Goal: Find specific page/section: Find specific page/section

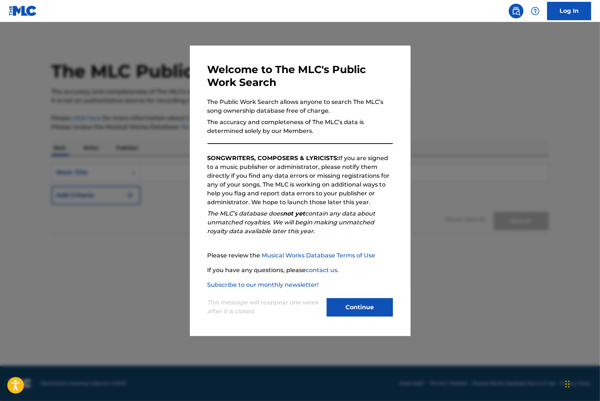
click at [368, 302] on button "Continue" at bounding box center [359, 307] width 66 height 18
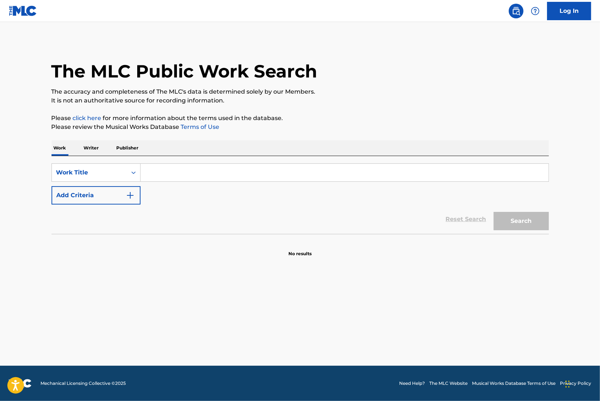
click at [96, 145] on p "Writer" at bounding box center [91, 147] width 19 height 15
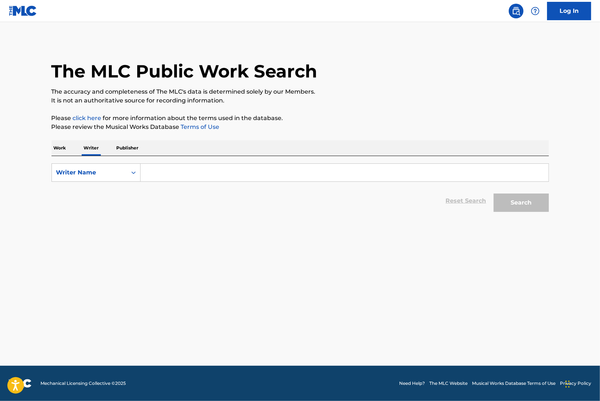
click at [172, 172] on input "Search Form" at bounding box center [344, 173] width 408 height 18
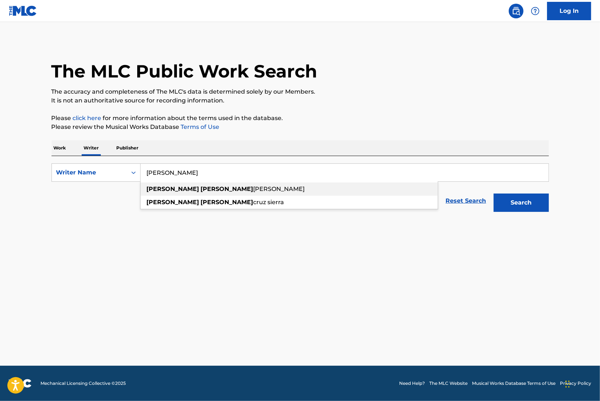
click at [158, 193] on div "[PERSON_NAME]" at bounding box center [288, 189] width 297 height 13
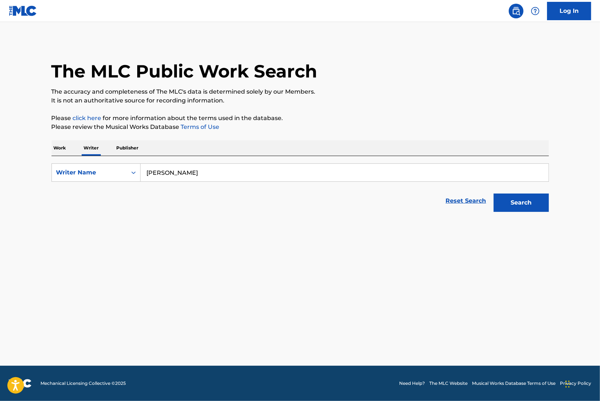
click at [512, 203] on button "Search" at bounding box center [520, 203] width 55 height 18
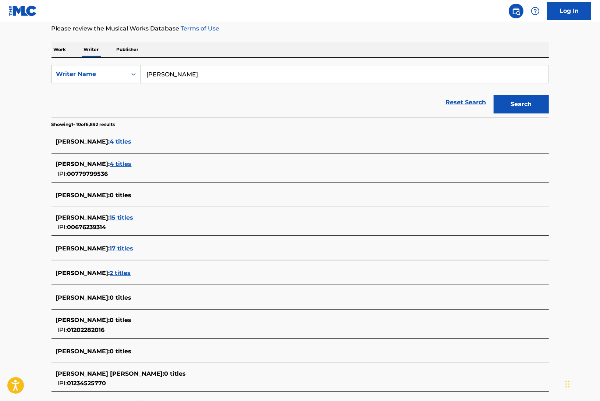
scroll to position [129, 0]
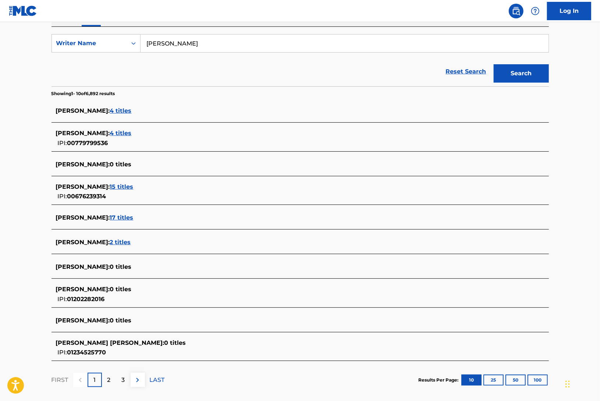
click at [109, 379] on p "2" at bounding box center [108, 380] width 3 height 9
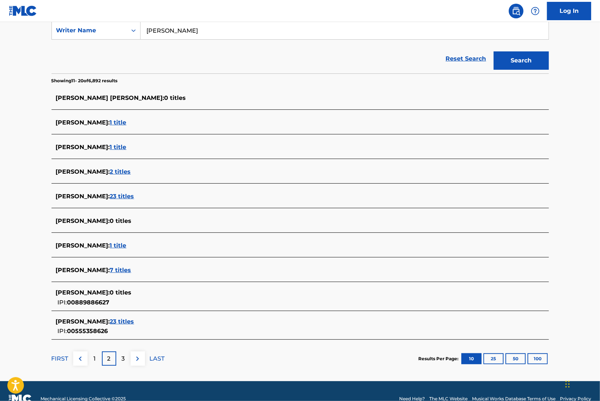
scroll to position [150, 0]
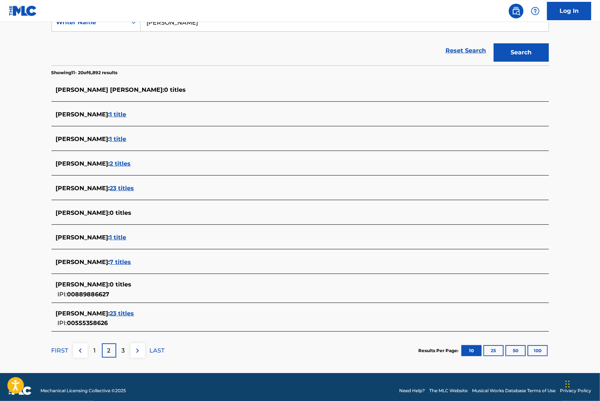
click at [123, 350] on p "3" at bounding box center [123, 351] width 3 height 9
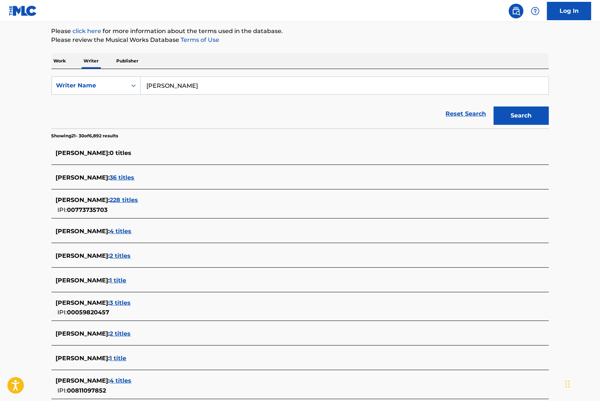
scroll to position [157, 0]
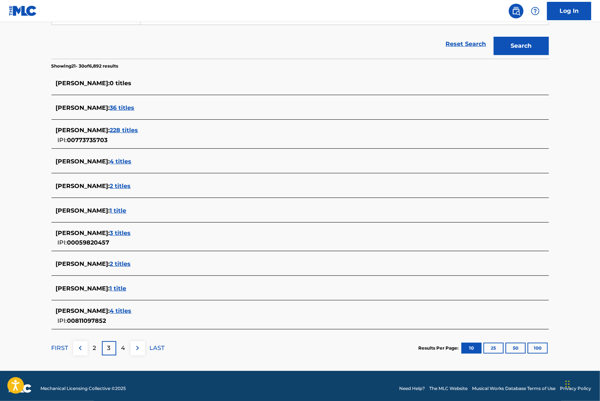
click at [119, 346] on div "4" at bounding box center [123, 349] width 14 height 14
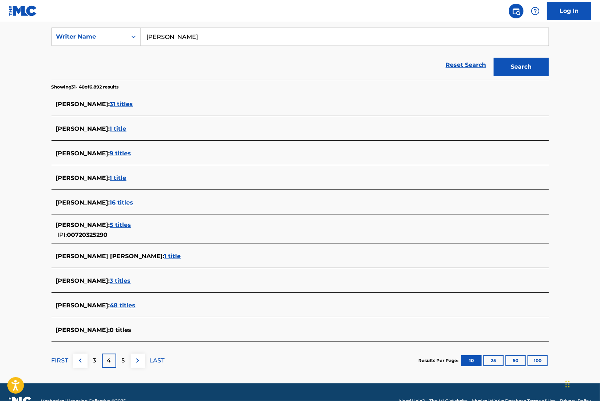
scroll to position [18, 0]
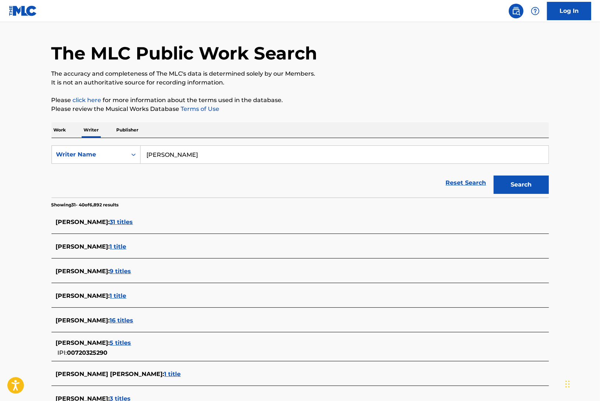
click at [175, 157] on input "[PERSON_NAME]" at bounding box center [344, 155] width 408 height 18
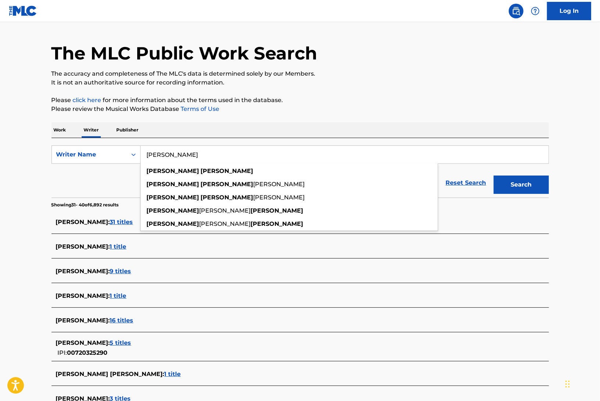
type input "[PERSON_NAME]"
click at [493, 176] on button "Search" at bounding box center [520, 185] width 55 height 18
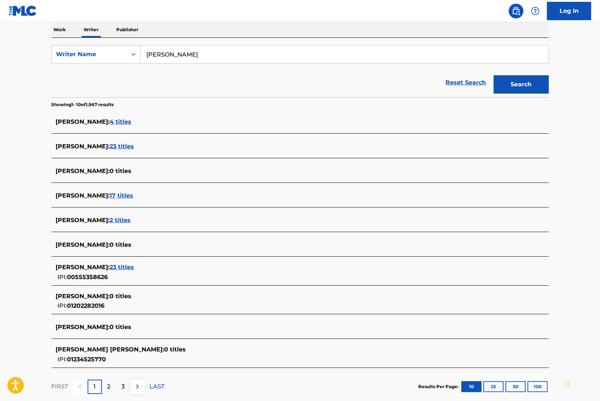
scroll to position [133, 0]
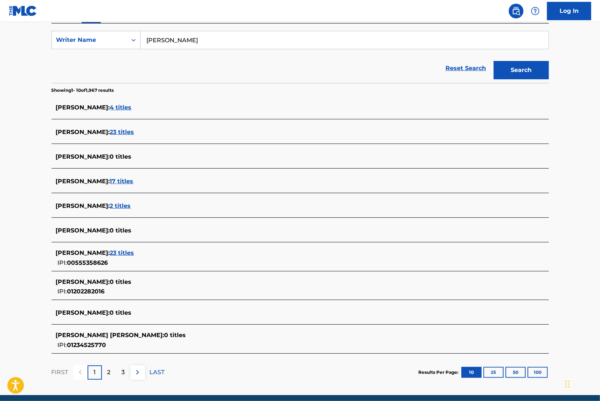
click at [98, 369] on div "1" at bounding box center [94, 373] width 14 height 14
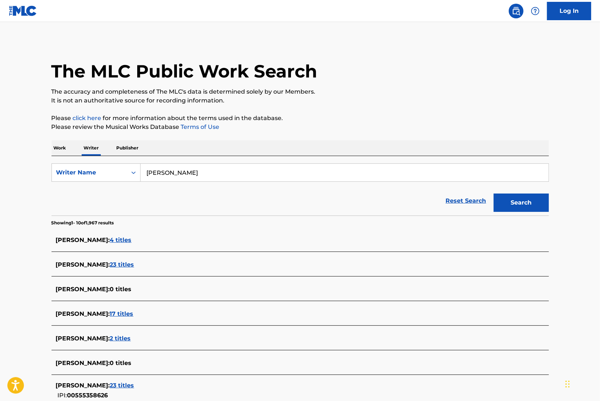
click at [76, 311] on span "[PERSON_NAME] :" at bounding box center [83, 314] width 54 height 7
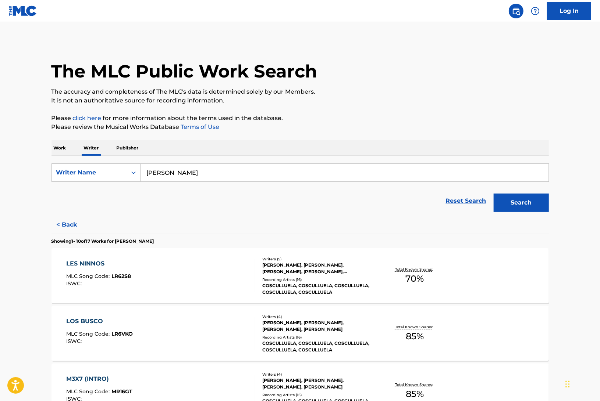
click at [107, 275] on span "MLC Song Code :" at bounding box center [88, 276] width 45 height 7
